Goal: Task Accomplishment & Management: Manage account settings

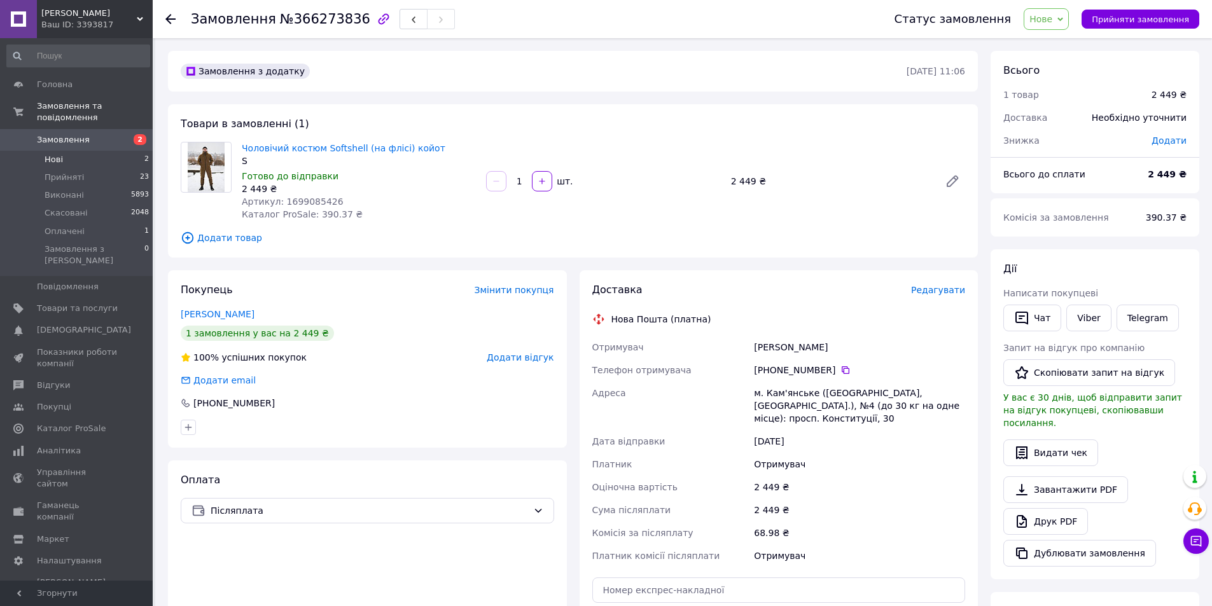
click at [52, 154] on span "Нові" at bounding box center [54, 159] width 18 height 11
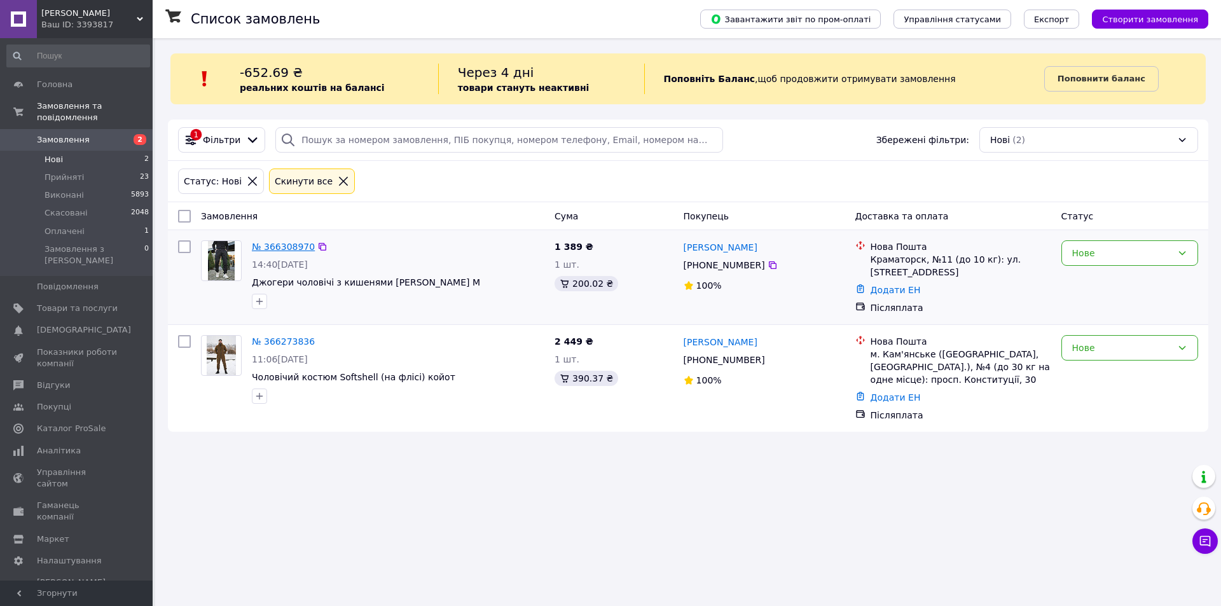
click at [267, 244] on link "№ 366308970" at bounding box center [283, 247] width 63 height 10
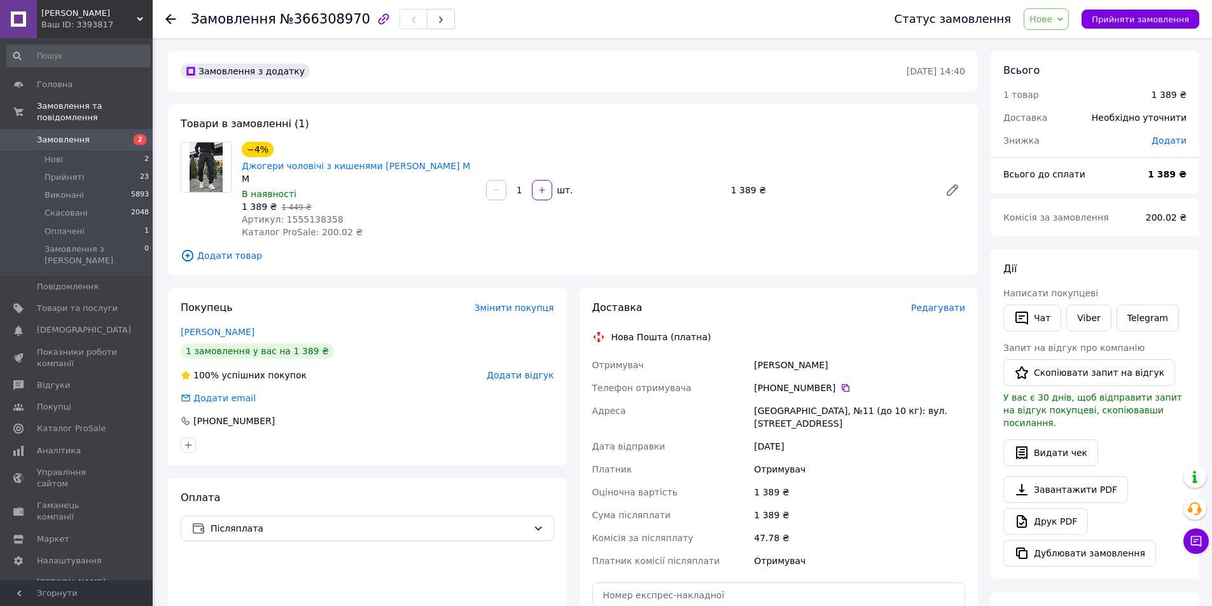
click at [299, 214] on span "Артикул: 1555138358" at bounding box center [293, 219] width 102 height 10
copy span "1555138358"
click at [62, 151] on li "Нові 2" at bounding box center [78, 160] width 156 height 18
